Goal: Use online tool/utility

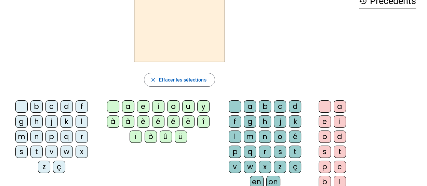
scroll to position [41, 0]
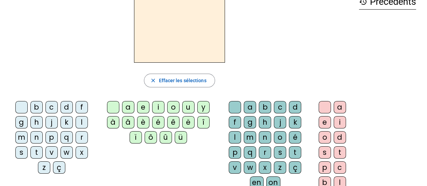
click at [20, 137] on div "m" at bounding box center [21, 137] width 12 height 12
click at [127, 107] on div "a" at bounding box center [128, 107] width 12 height 12
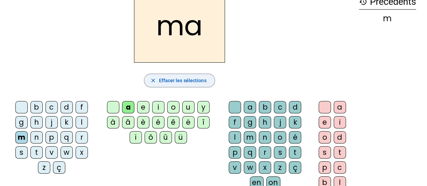
click at [195, 75] on span "button" at bounding box center [179, 80] width 70 height 16
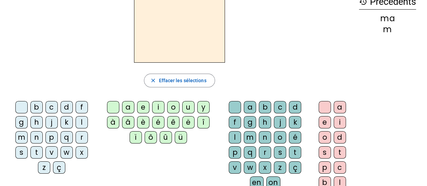
click at [81, 121] on div "l" at bounding box center [82, 122] width 12 height 12
click at [128, 104] on div "a" at bounding box center [128, 107] width 12 height 12
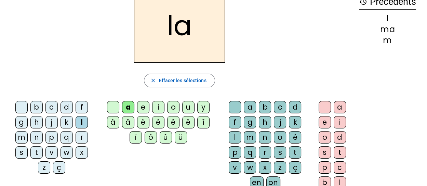
click at [201, 76] on span "Effacer les sélections" at bounding box center [182, 80] width 47 height 8
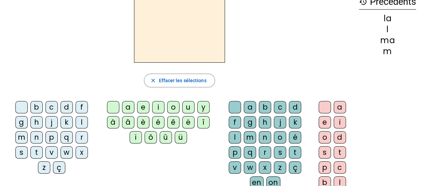
click at [81, 123] on div "l" at bounding box center [82, 122] width 12 height 12
click at [189, 108] on div "u" at bounding box center [188, 107] width 12 height 12
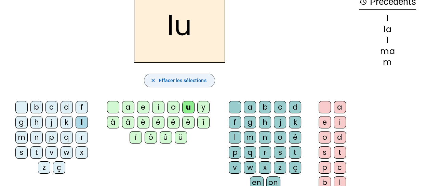
click at [173, 78] on span "Effacer les sélections" at bounding box center [182, 80] width 47 height 8
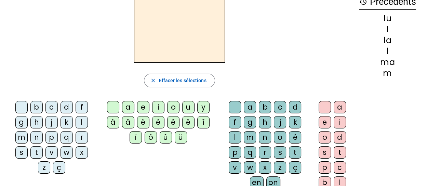
click at [85, 122] on div "l" at bounding box center [82, 122] width 12 height 12
click at [143, 104] on div "e" at bounding box center [143, 107] width 12 height 12
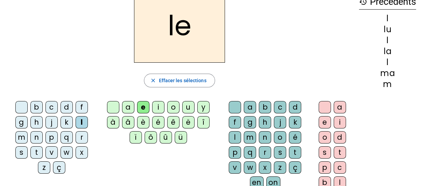
click at [188, 79] on span "Effacer les sélections" at bounding box center [182, 80] width 47 height 8
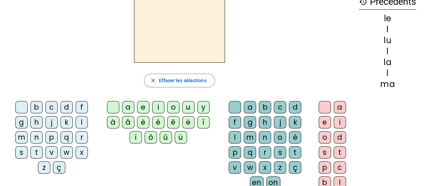
click at [68, 103] on div "d" at bounding box center [66, 107] width 12 height 12
click at [142, 106] on div "e" at bounding box center [143, 107] width 12 height 12
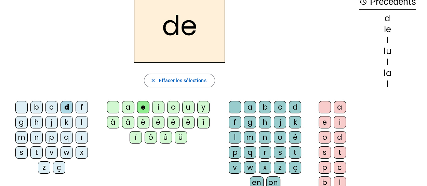
click at [200, 52] on h2 "de" at bounding box center [179, 26] width 91 height 74
click at [188, 76] on span "Effacer les sélections" at bounding box center [182, 80] width 47 height 8
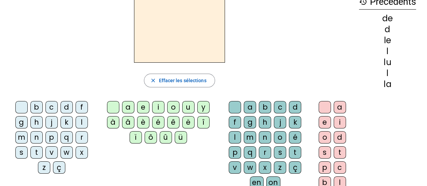
click at [66, 106] on div "d" at bounding box center [66, 107] width 12 height 12
click at [186, 109] on div "u" at bounding box center [188, 107] width 12 height 12
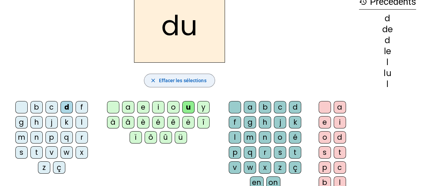
click at [182, 75] on span "button" at bounding box center [179, 80] width 70 height 16
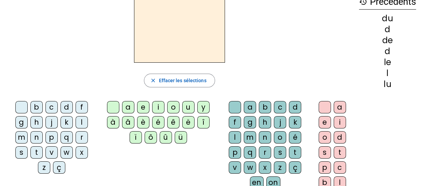
click at [32, 150] on div "t" at bounding box center [36, 152] width 12 height 12
click at [188, 105] on div "u" at bounding box center [188, 107] width 12 height 12
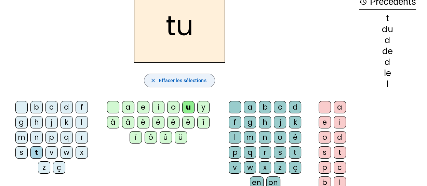
click at [198, 77] on span "Effacer les sélections" at bounding box center [182, 80] width 47 height 8
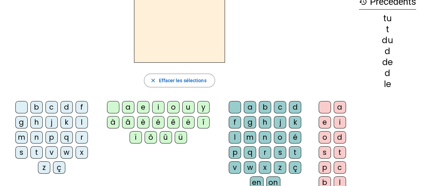
click at [39, 150] on div "t" at bounding box center [36, 152] width 12 height 12
click at [128, 105] on div "a" at bounding box center [128, 107] width 12 height 12
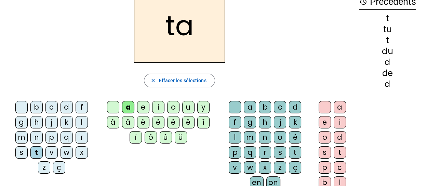
click at [193, 79] on span "Effacer les sélections" at bounding box center [182, 80] width 47 height 8
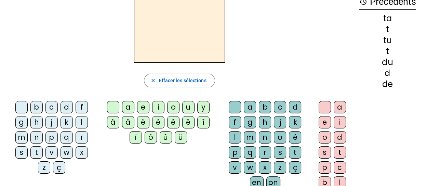
click at [37, 147] on div "t" at bounding box center [36, 152] width 12 height 12
click at [173, 118] on div "ê" at bounding box center [173, 122] width 12 height 12
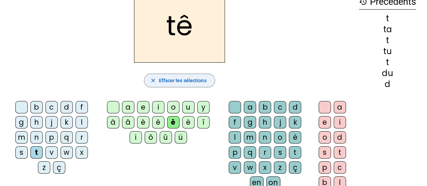
click at [167, 79] on span "Effacer les sélections" at bounding box center [182, 80] width 47 height 8
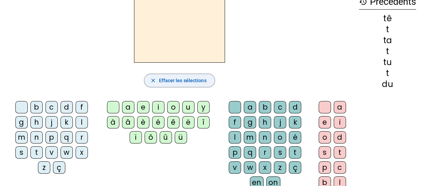
click at [36, 150] on div "t" at bounding box center [36, 152] width 12 height 12
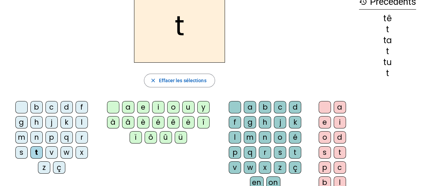
click at [157, 123] on div "é" at bounding box center [158, 122] width 12 height 12
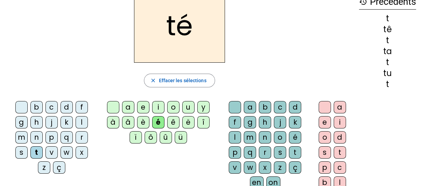
click at [166, 79] on span "Effacer les sélections" at bounding box center [182, 80] width 47 height 8
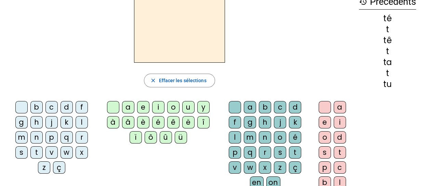
click at [42, 147] on div "t" at bounding box center [36, 152] width 12 height 12
click at [142, 107] on div "e" at bounding box center [143, 107] width 12 height 12
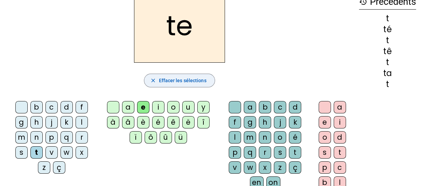
click at [191, 79] on span "Effacer les sélections" at bounding box center [182, 80] width 47 height 8
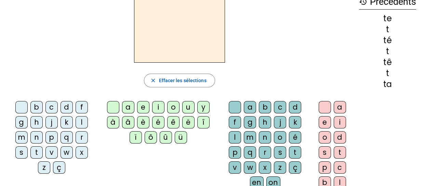
click at [22, 134] on div "m" at bounding box center [21, 137] width 12 height 12
click at [143, 106] on div "e" at bounding box center [143, 107] width 12 height 12
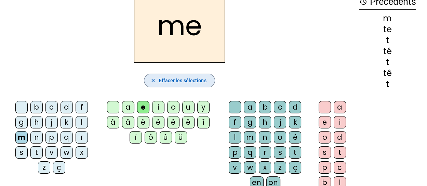
click at [193, 72] on span "button" at bounding box center [179, 80] width 70 height 16
